Goal: Check status: Check status

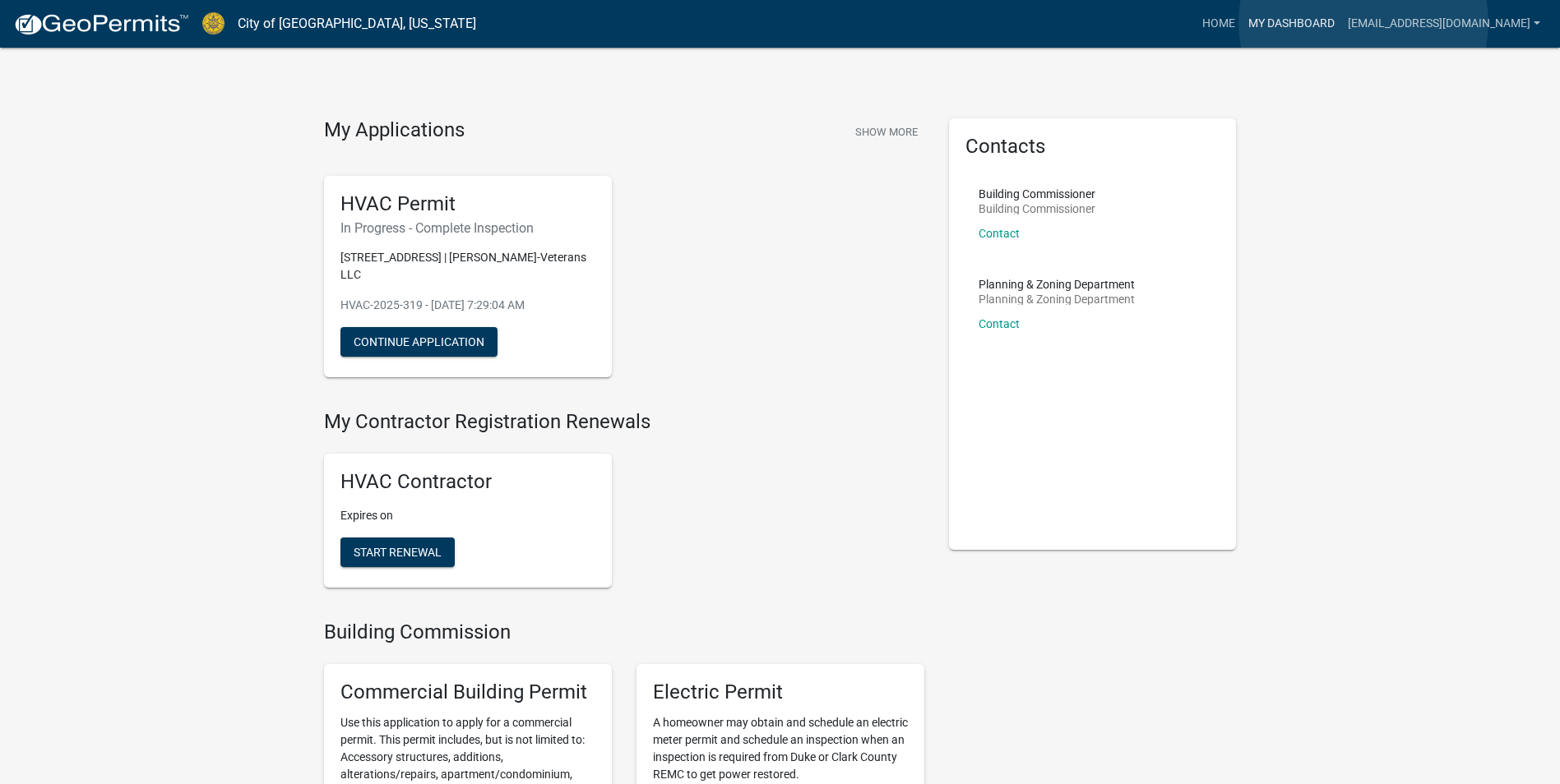
click at [1341, 22] on link "My Dashboard" at bounding box center [1291, 23] width 99 height 31
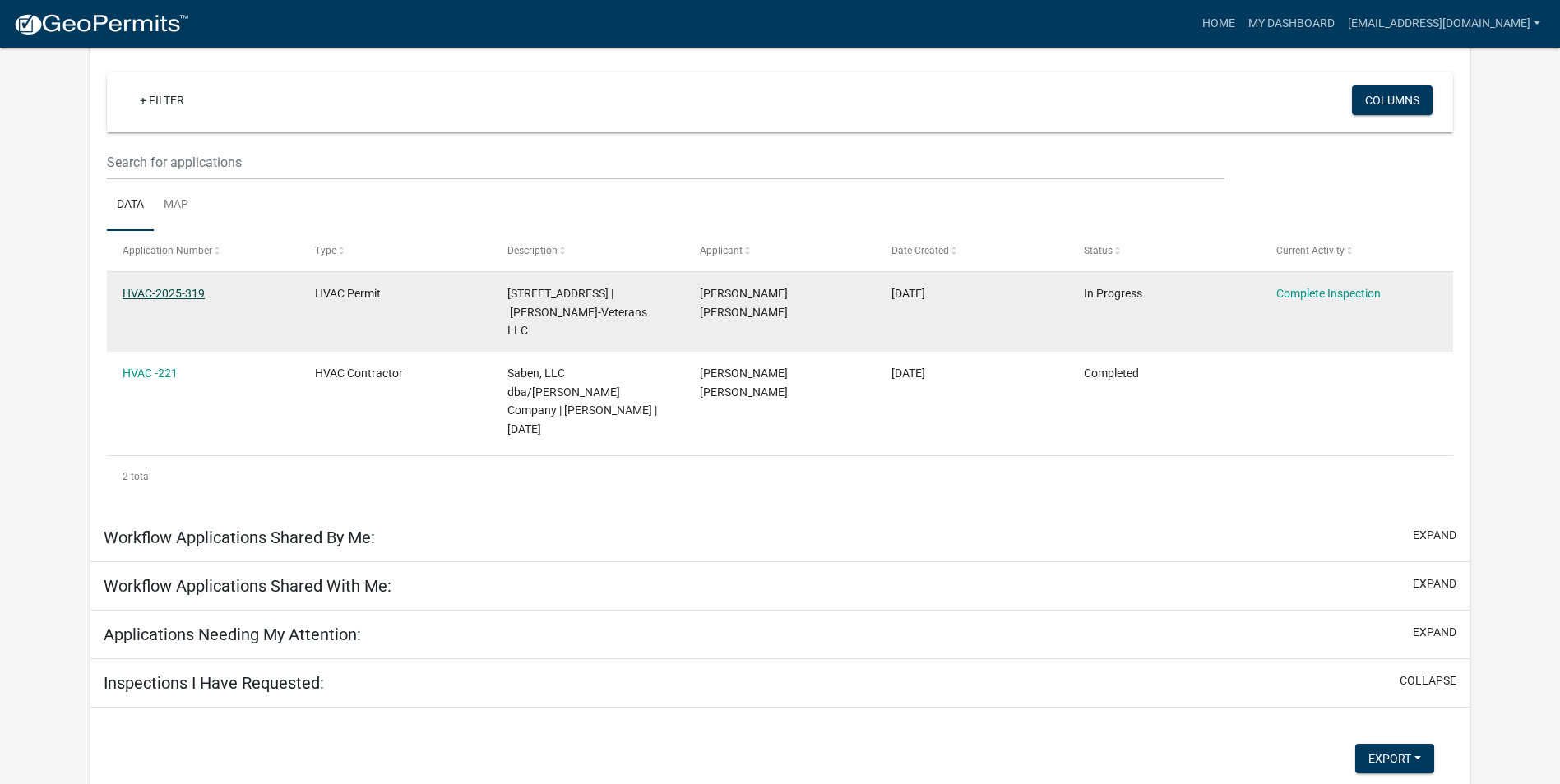
scroll to position [136, 0]
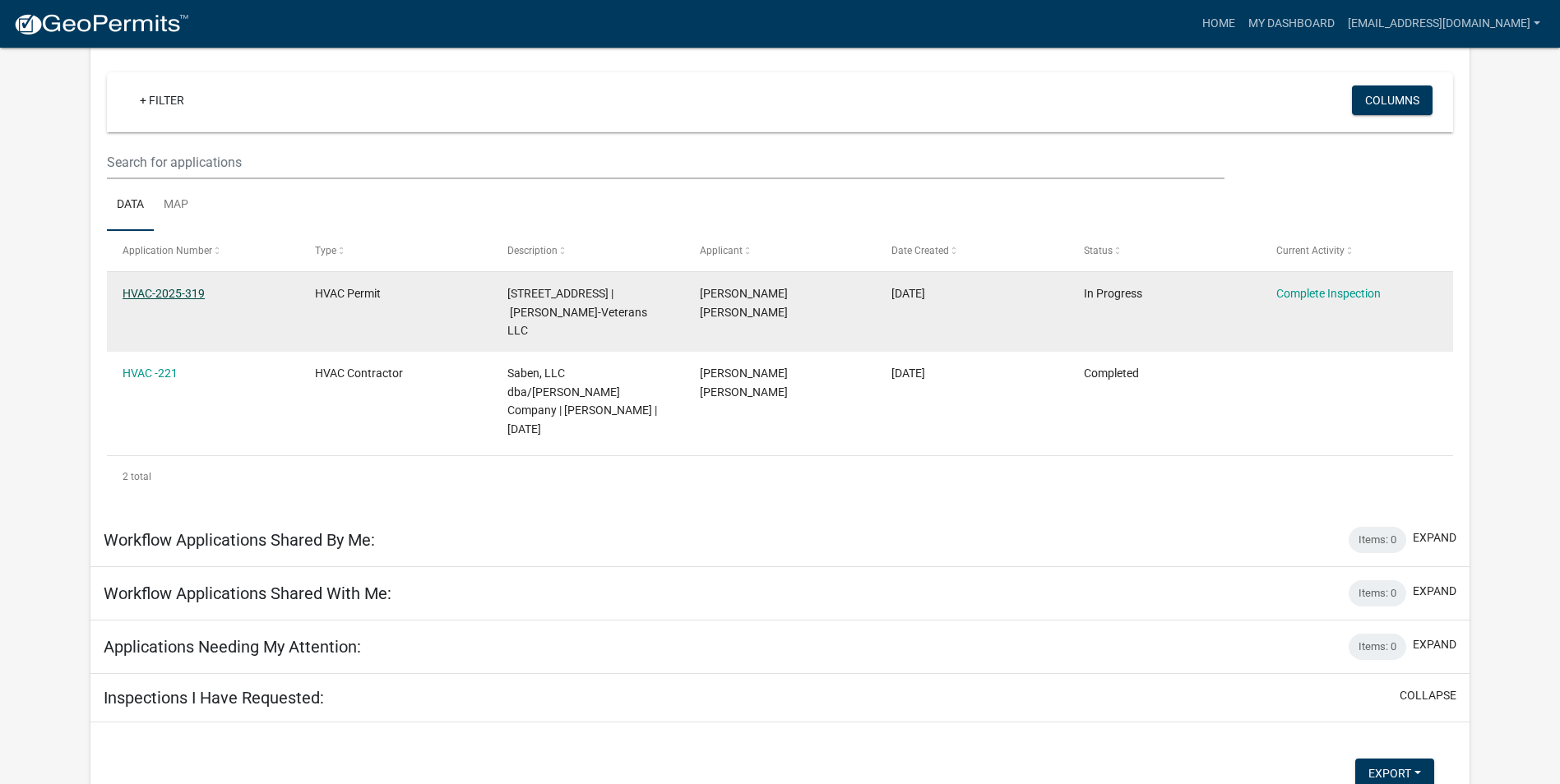
click at [165, 298] on link "HVAC-2025-319" at bounding box center [163, 294] width 83 height 14
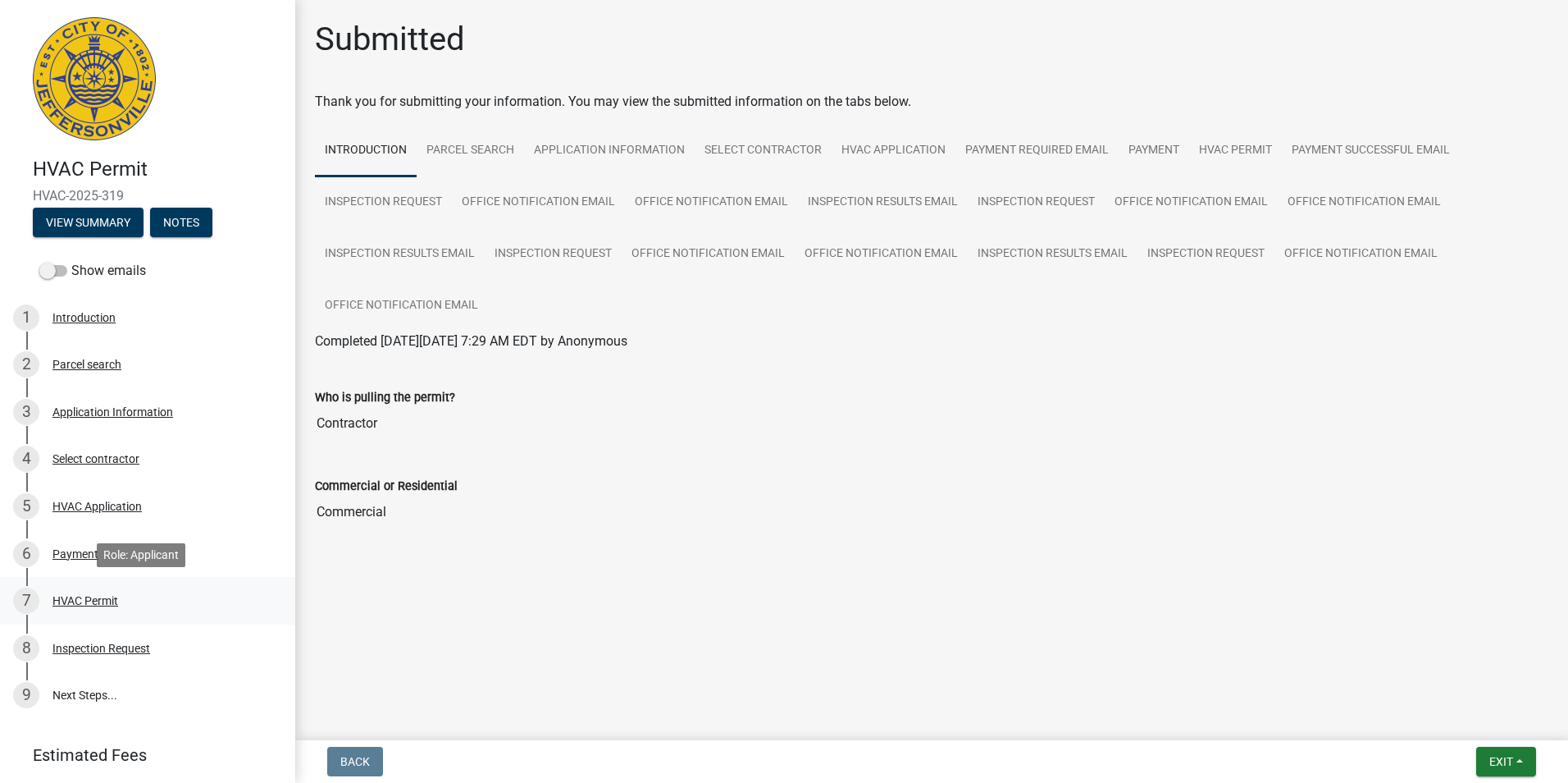
click at [86, 604] on div "HVAC Permit" at bounding box center [85, 601] width 66 height 12
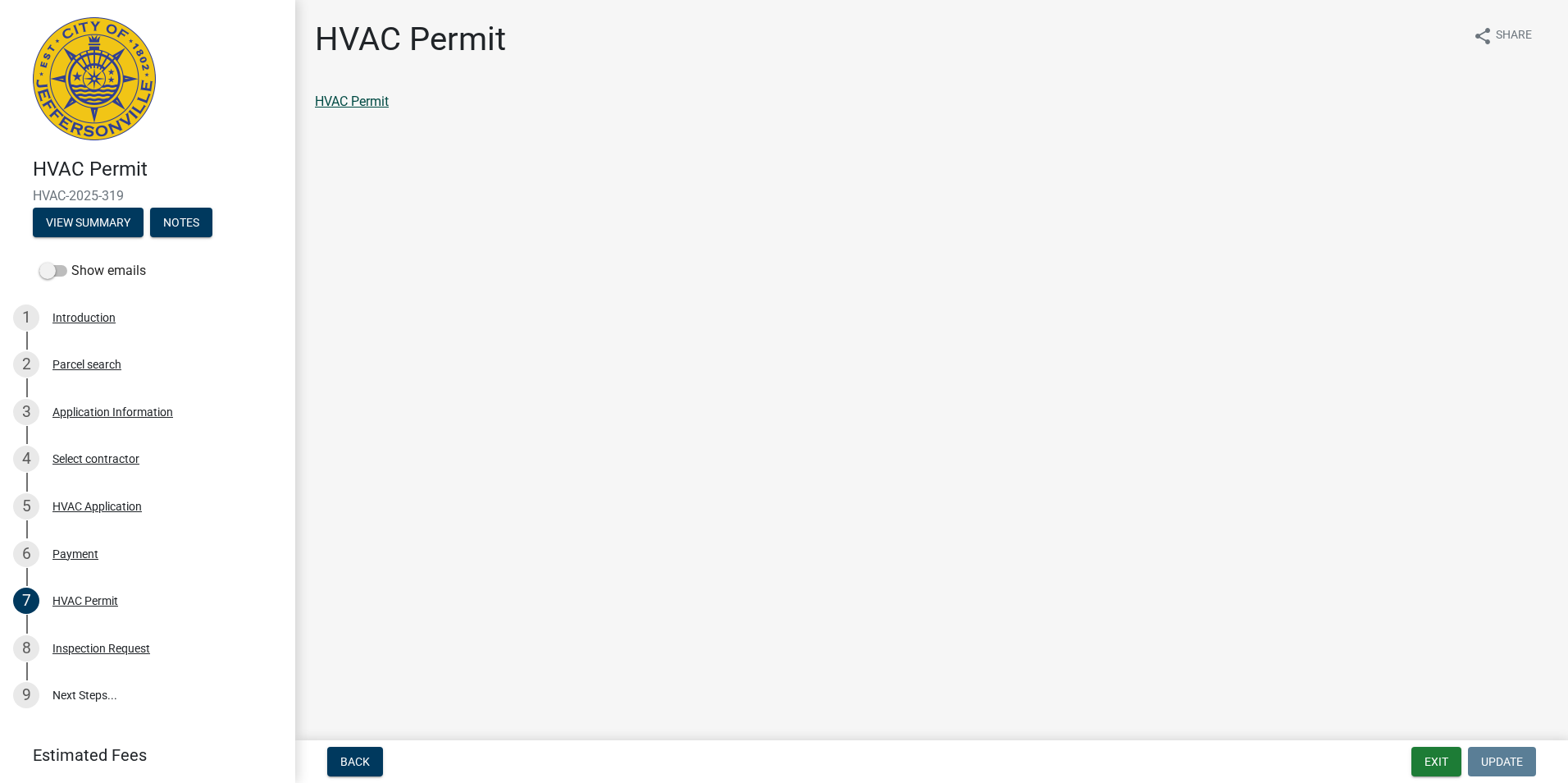
click at [359, 104] on link "HVAC Permit" at bounding box center [352, 102] width 74 height 16
